Goal: Communication & Community: Connect with others

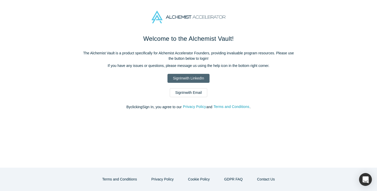
click at [200, 79] on link "Sign In with LinkedIn" at bounding box center [188, 78] width 42 height 9
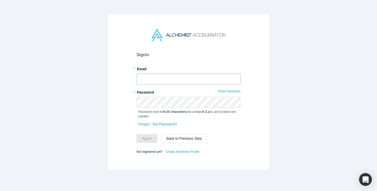
type input "dvivo@alchemistaccelerator.com"
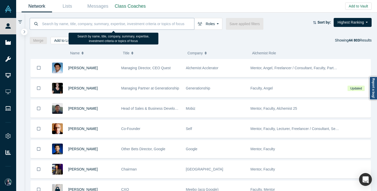
click at [135, 25] on input at bounding box center [118, 24] width 153 height 12
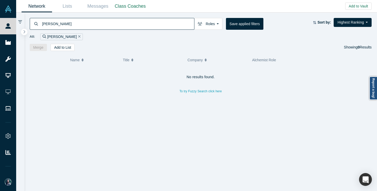
type input "hugo han"
click at [78, 37] on icon "Remove Filter" at bounding box center [79, 36] width 2 height 2
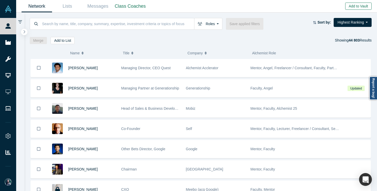
click at [354, 7] on button "Add to Vault" at bounding box center [358, 6] width 26 height 7
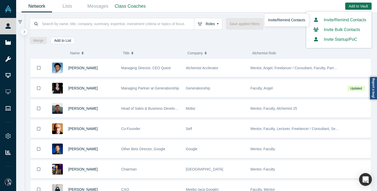
click at [335, 21] on link "Invite/Remind Contacts" at bounding box center [338, 20] width 55 height 4
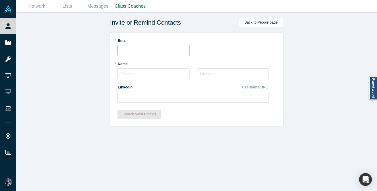
click at [176, 52] on input "text" at bounding box center [153, 50] width 72 height 11
paste input "https://vault.alchemistaccelerator.com/sign-in"
type input "https://vault.alchemistaccelerator.com/sign-in"
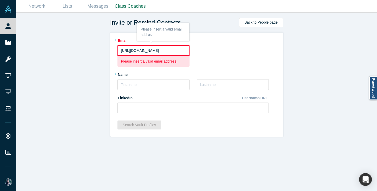
click at [176, 52] on input "https://vault.alchemistaccelerator.com/sign-in" at bounding box center [153, 50] width 72 height 11
paste input "hugo@huheha.com"
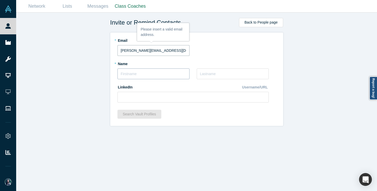
type input "hugo@huheha.com"
click at [135, 74] on input "text" at bounding box center [153, 73] width 72 height 11
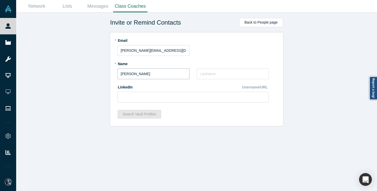
type input "Hugo"
click at [209, 74] on input "text" at bounding box center [233, 73] width 72 height 11
paste input "Hugo Hanselmann"
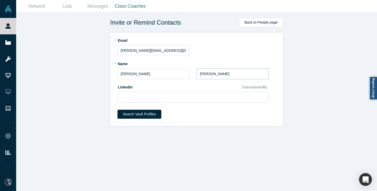
click at [209, 74] on input "Hugo Hanselmann" at bounding box center [233, 73] width 72 height 11
type input "Hanselmann"
click at [184, 95] on input at bounding box center [192, 97] width 151 height 11
paste input "https://www.linkedin.com/in/hugo-hanselmann/"
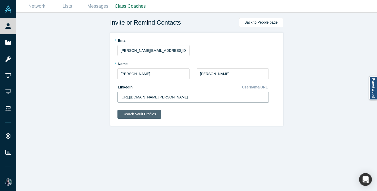
type input "https://www.linkedin.com/in/hugo-hanselmann/"
click at [140, 114] on button "Search Vault Profiles" at bounding box center [139, 114] width 44 height 9
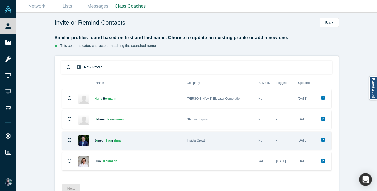
scroll to position [13, 0]
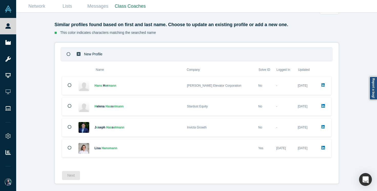
click at [79, 54] on icon at bounding box center [79, 54] width 4 height 4
click at [72, 174] on button "Next" at bounding box center [71, 175] width 18 height 9
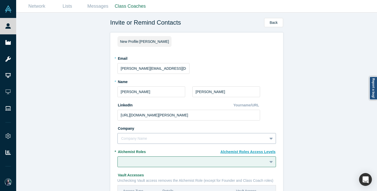
scroll to position [60, 0]
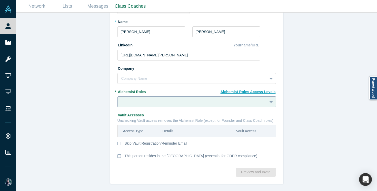
click at [163, 100] on div at bounding box center [192, 102] width 142 height 6
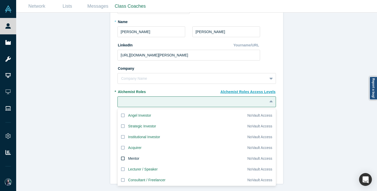
click at [146, 156] on label "Mentor" at bounding box center [182, 158] width 130 height 11
click at [0, 0] on input "Mentor" at bounding box center [0, 0] width 0 height 0
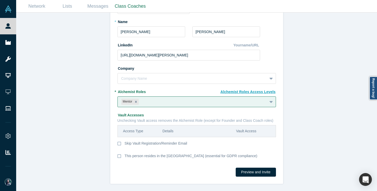
click at [110, 157] on div "Invite or Remind Contacts Back New Profile: Hugo Hanselmann * Email hugo@huheha…" at bounding box center [196, 102] width 361 height 178
click at [142, 155] on div "This person resides in the EU (essential for GDPR compliance)" at bounding box center [191, 158] width 133 height 11
click at [0, 0] on input "This person resides in the EU (essential for GDPR compliance)" at bounding box center [0, 0] width 0 height 0
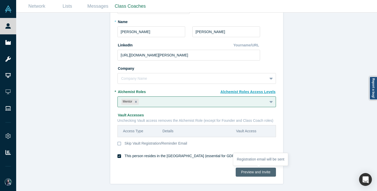
click at [248, 172] on button "Preview and Invite" at bounding box center [256, 172] width 40 height 9
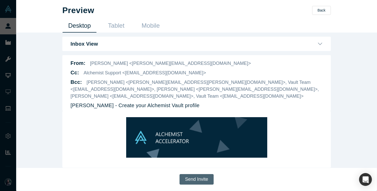
click at [201, 178] on button "Send Invite" at bounding box center [196, 179] width 34 height 11
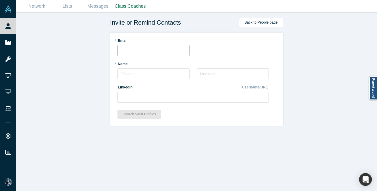
click at [150, 46] on input "text" at bounding box center [153, 50] width 72 height 11
paste input "P.costa@shadow-breakers.com"
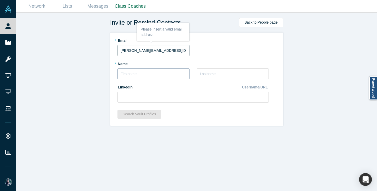
type input "P.costa@shadow-breakers.com"
click at [140, 72] on input "text" at bounding box center [153, 73] width 72 height 11
type input "Pedro"
click at [208, 70] on input "text" at bounding box center [233, 73] width 72 height 11
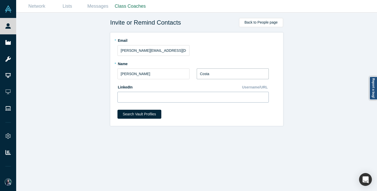
type input "Costa"
click at [181, 98] on input at bounding box center [192, 97] width 151 height 11
paste input "https://www.linkedin.com/in/pedrocosta-beta-i/"
type input "https://www.linkedin.com/in/pedrocosta-beta-i/"
click at [148, 115] on button "Search Vault Profiles" at bounding box center [139, 114] width 44 height 9
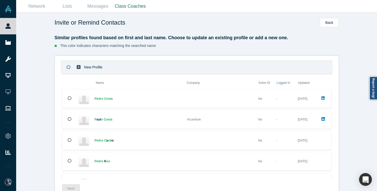
click at [106, 63] on div "New Profile" at bounding box center [96, 67] width 41 height 13
click at [102, 67] on p "New Profile" at bounding box center [93, 67] width 18 height 18
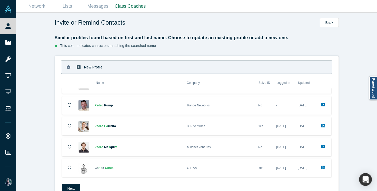
scroll to position [13, 0]
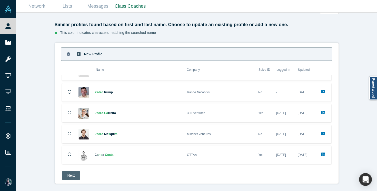
click at [70, 178] on button "Next" at bounding box center [71, 175] width 18 height 9
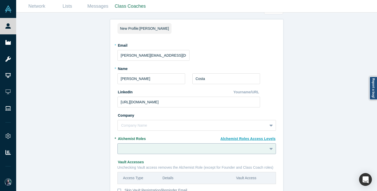
click at [127, 149] on div at bounding box center [196, 148] width 158 height 11
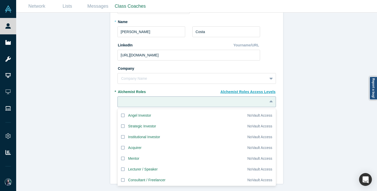
scroll to position [15, 0]
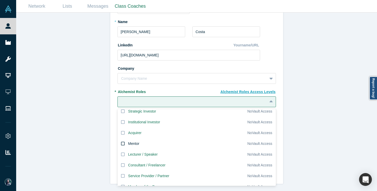
click at [126, 145] on label "Mentor" at bounding box center [182, 143] width 130 height 11
click at [0, 0] on input "Mentor" at bounding box center [0, 0] width 0 height 0
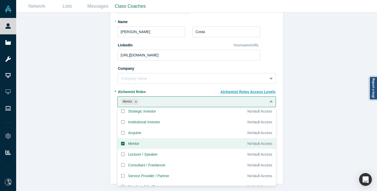
click at [109, 152] on div "Invite or Remind Contacts Back New Profile: Pedro Costa * Email P.costa@shadow-…" at bounding box center [196, 102] width 361 height 178
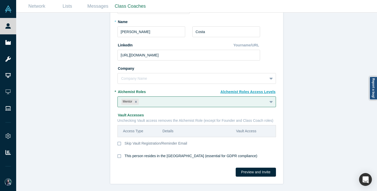
click at [123, 155] on label "This person resides in the EU (essential for GDPR compliance)" at bounding box center [196, 158] width 158 height 11
click at [0, 0] on input "This person resides in the EU (essential for GDPR compliance)" at bounding box center [0, 0] width 0 height 0
click at [249, 173] on button "Preview and Invite" at bounding box center [256, 172] width 40 height 9
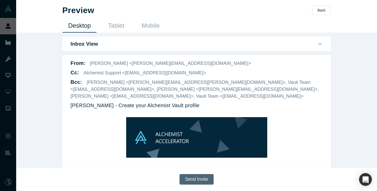
click at [201, 178] on button "Send Invite" at bounding box center [196, 179] width 34 height 11
